Goal: Check status: Check status

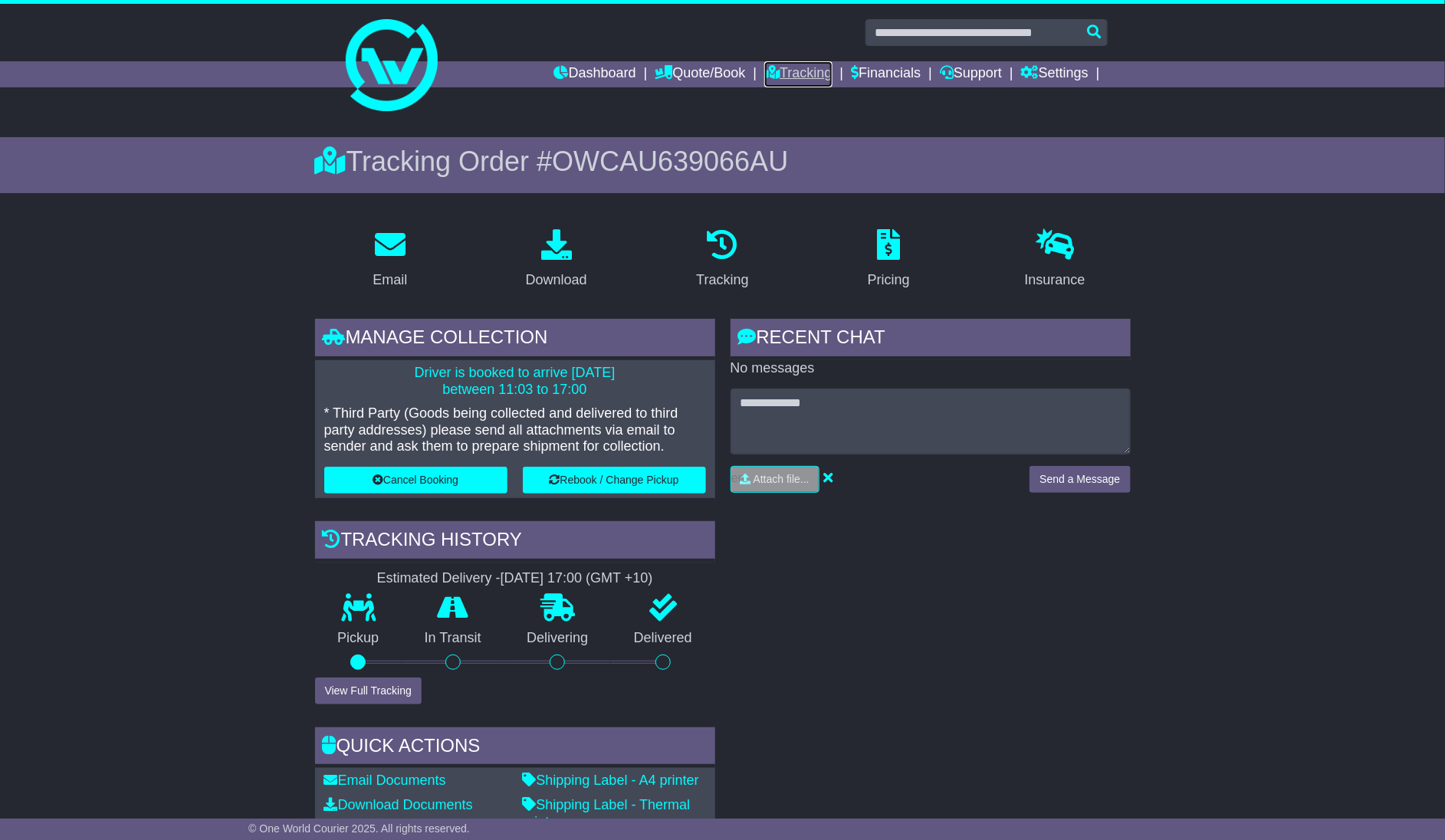
click at [778, 69] on link "Tracking" at bounding box center [797, 74] width 68 height 26
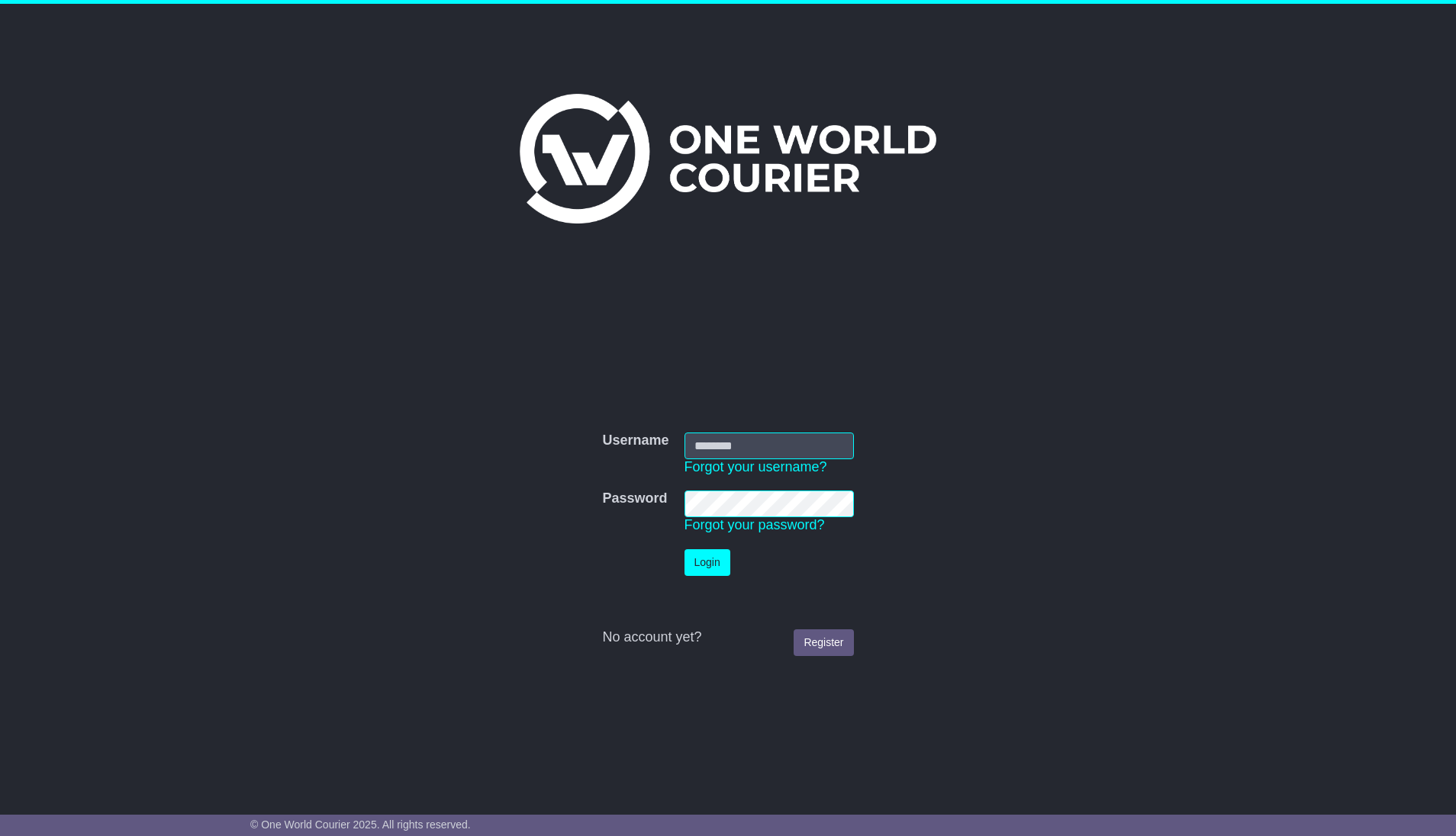
type input "**********"
click at [715, 562] on button "Login" at bounding box center [707, 562] width 46 height 27
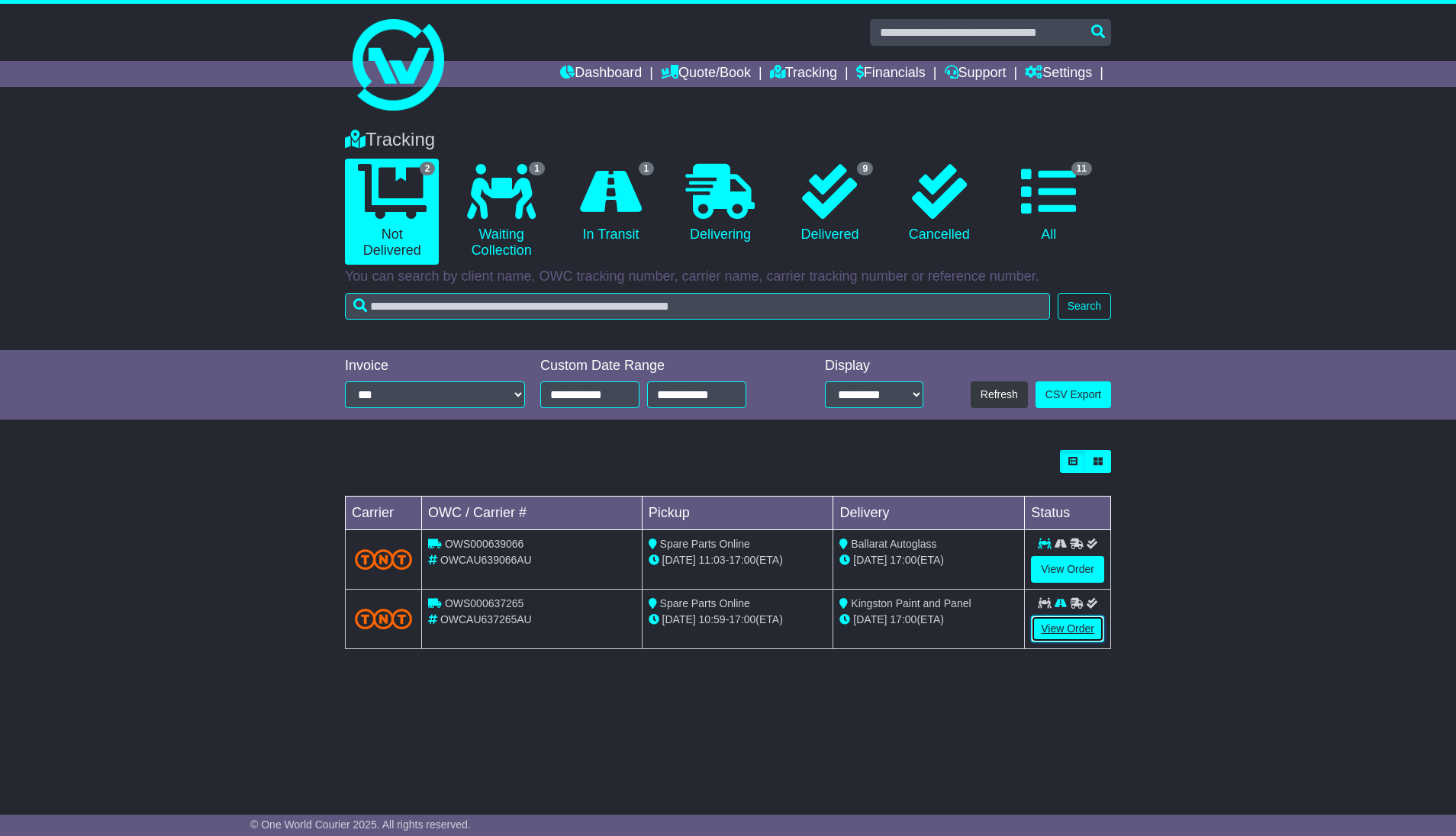
click at [1064, 631] on link "View Order" at bounding box center [1067, 629] width 74 height 27
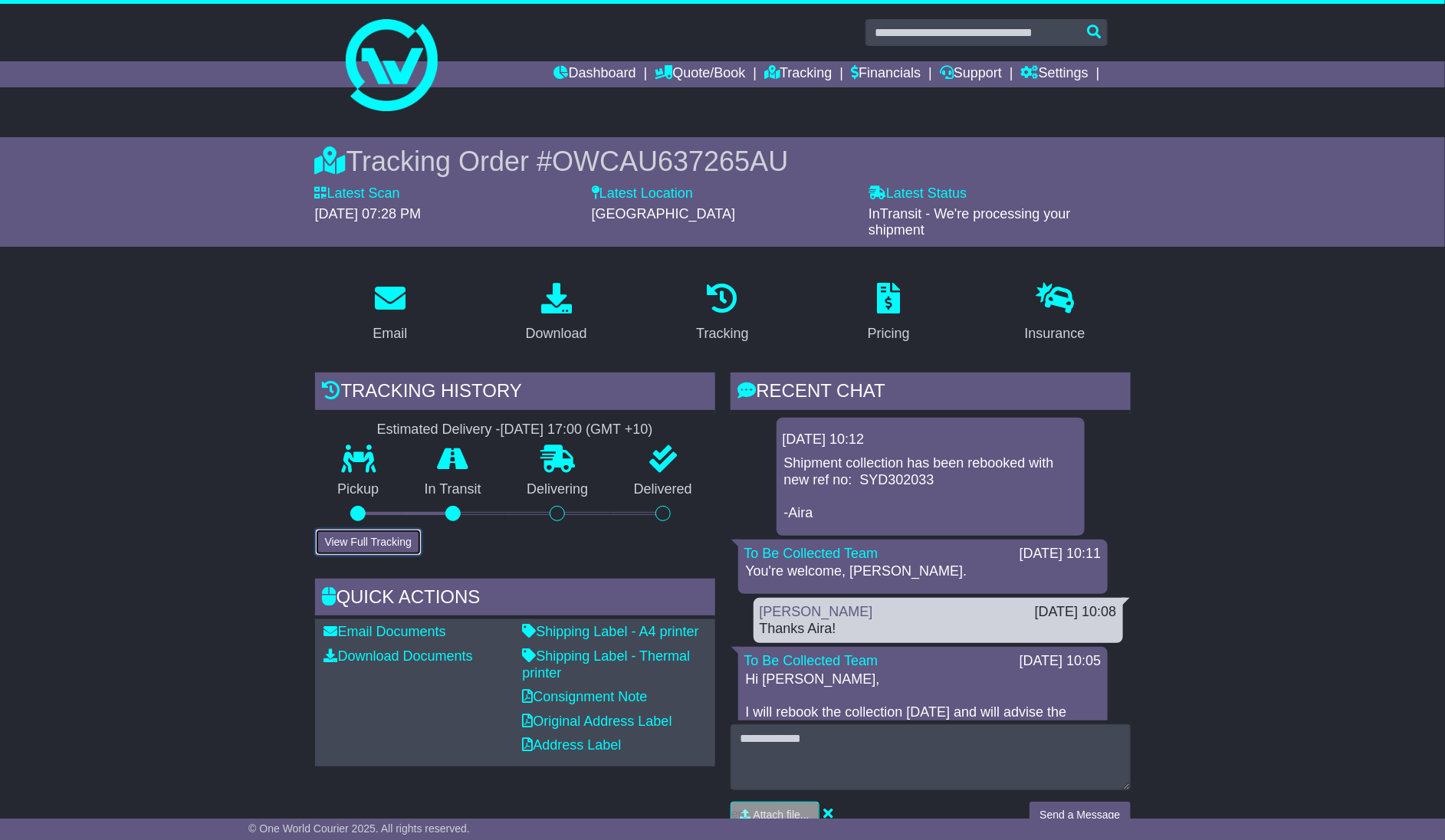
click at [384, 529] on button "View Full Tracking" at bounding box center [368, 542] width 107 height 27
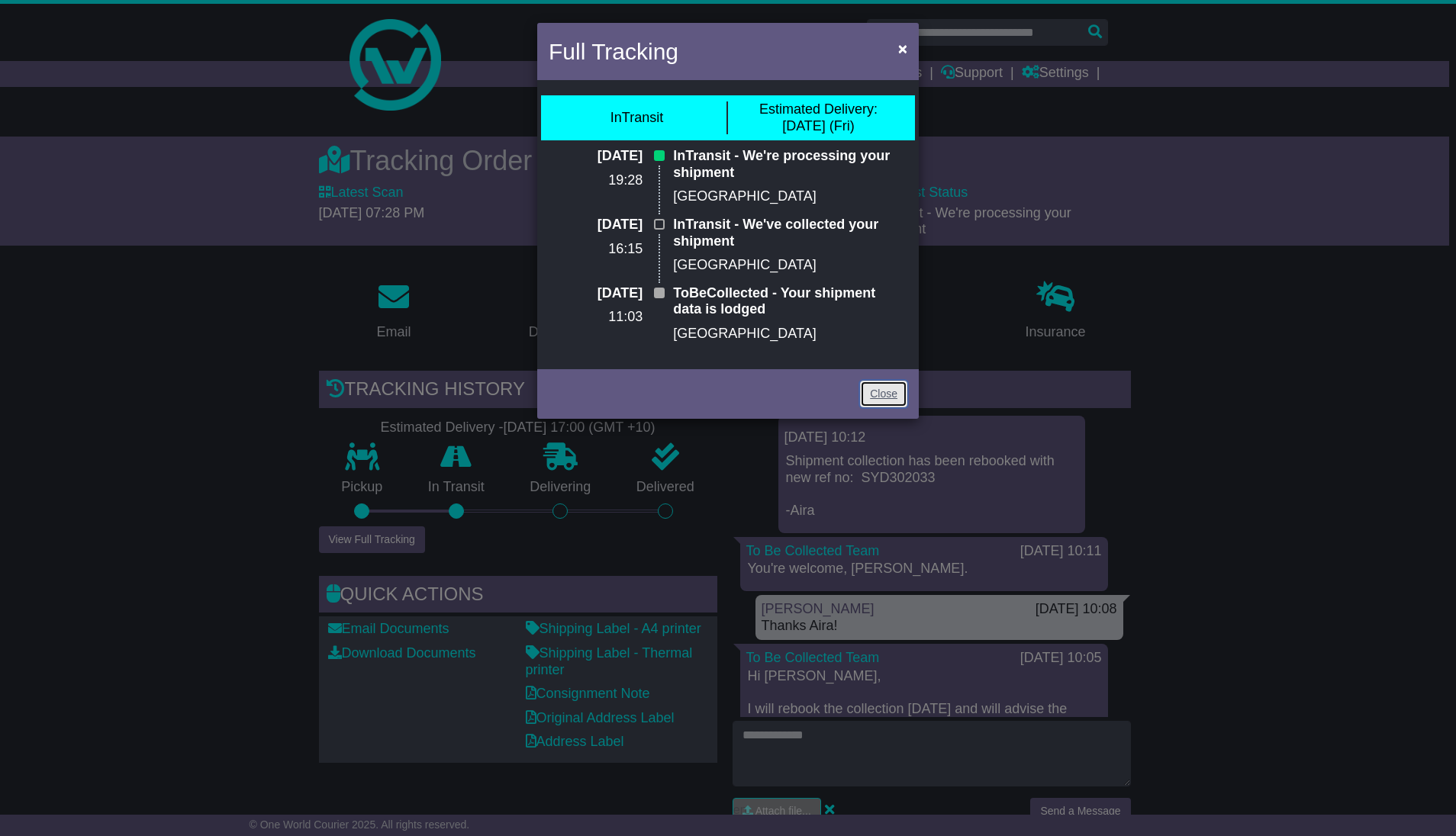
click at [895, 385] on link "Close" at bounding box center [884, 394] width 47 height 27
